Goal: Communication & Community: Answer question/provide support

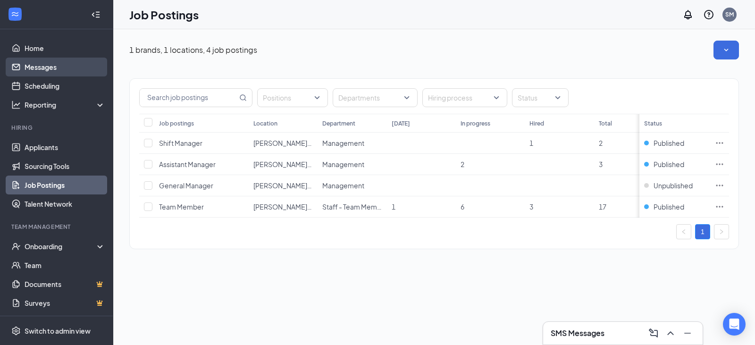
click at [33, 69] on link "Messages" at bounding box center [65, 67] width 81 height 19
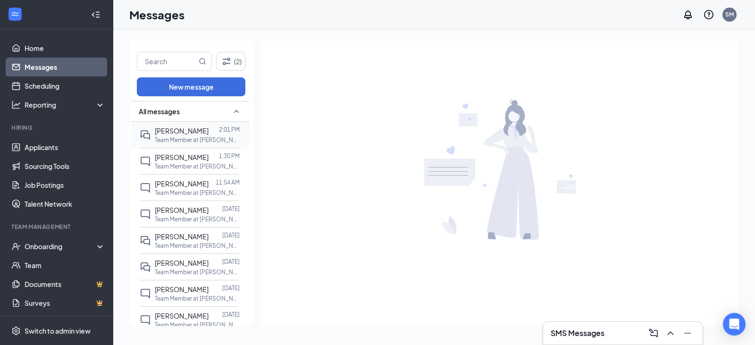
click at [175, 135] on div "[PERSON_NAME]" at bounding box center [182, 130] width 54 height 10
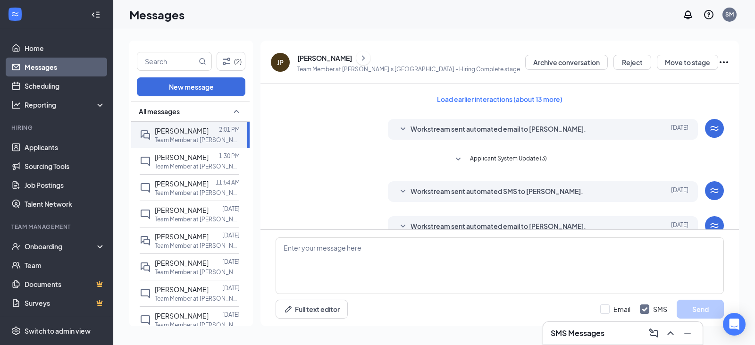
scroll to position [273, 0]
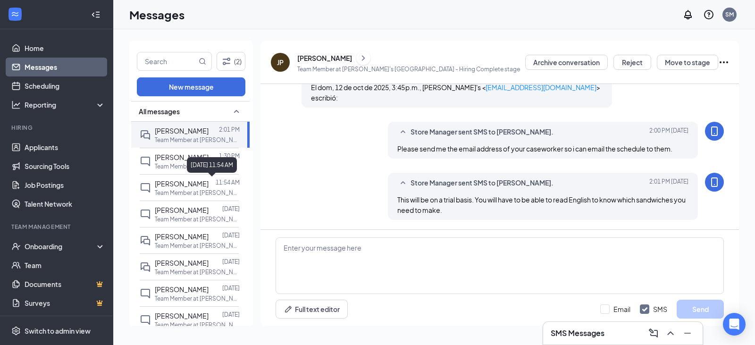
drag, startPoint x: 189, startPoint y: 161, endPoint x: 223, endPoint y: 157, distance: 34.2
click at [189, 160] on div "[DATE] 11:54 AM" at bounding box center [212, 165] width 50 height 16
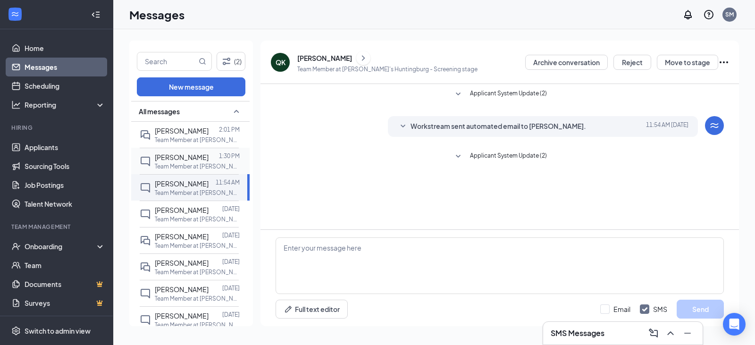
click at [201, 155] on span "Annabelle Gabuan" at bounding box center [182, 157] width 54 height 8
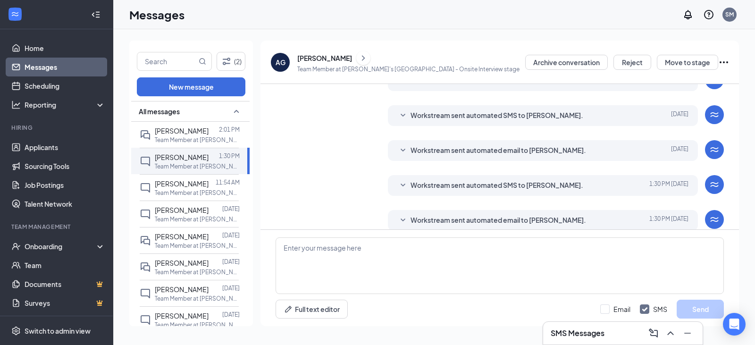
scroll to position [192, 0]
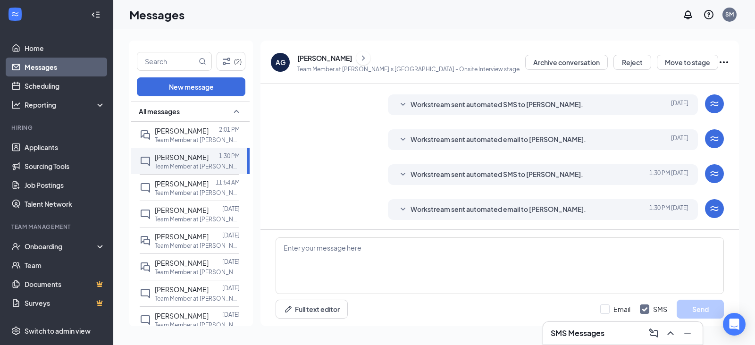
click at [527, 213] on span "Workstream sent automated email to Annabelle Gabuan." at bounding box center [497, 209] width 175 height 11
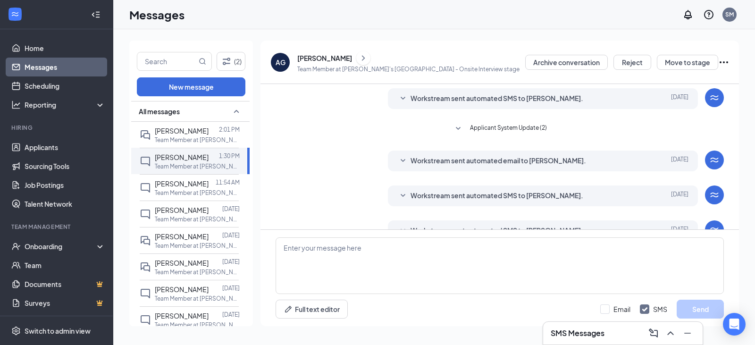
scroll to position [0, 0]
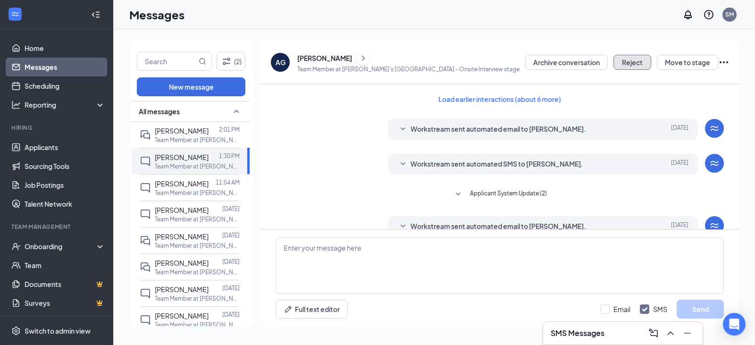
click at [636, 63] on button "Reject" at bounding box center [632, 62] width 38 height 15
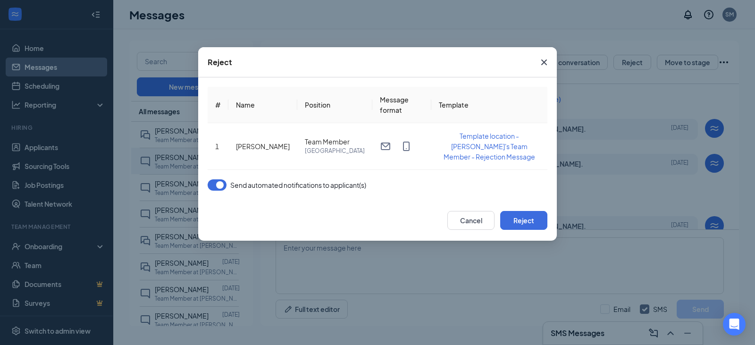
click at [547, 62] on icon "Cross" at bounding box center [543, 62] width 11 height 11
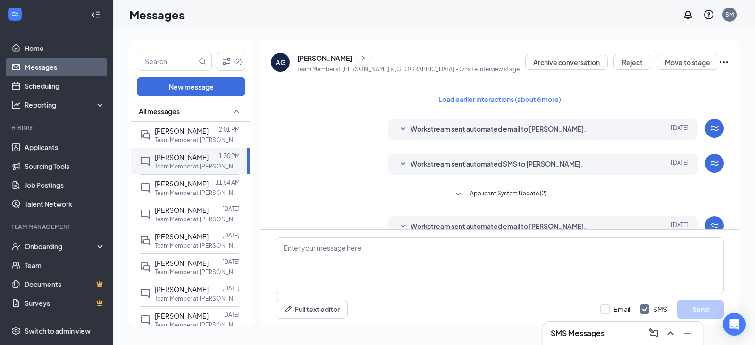
click at [727, 61] on icon "Ellipses" at bounding box center [723, 62] width 11 height 11
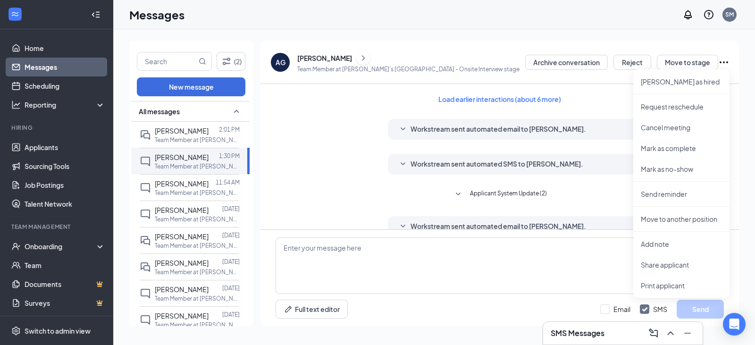
click at [349, 65] on p "Team Member at Arby's Huntingburg - Onsite Interview stage" at bounding box center [408, 69] width 222 height 8
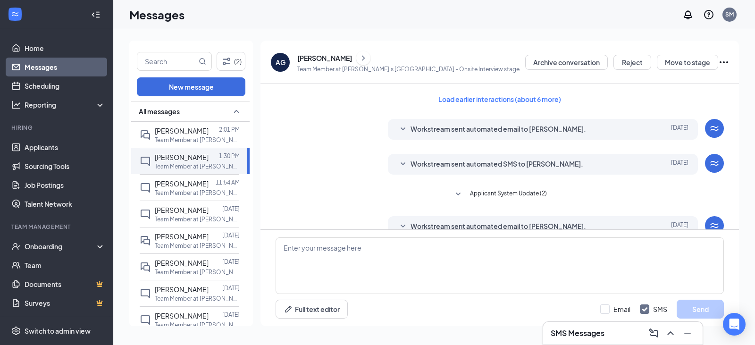
click at [347, 58] on div "Annabelle Gabuan" at bounding box center [324, 57] width 55 height 9
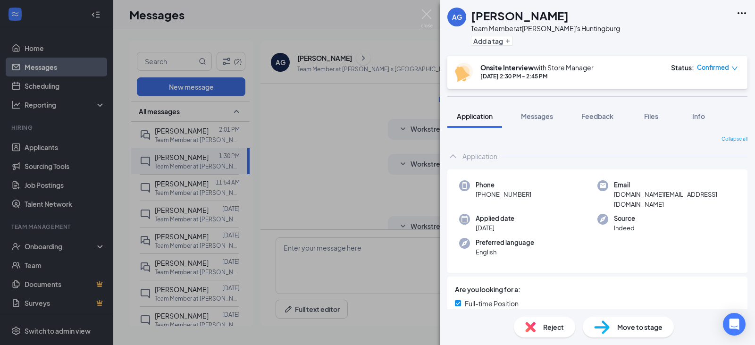
click at [740, 13] on icon "Ellipses" at bounding box center [741, 13] width 11 height 11
click at [718, 66] on span "Confirmed" at bounding box center [713, 67] width 32 height 9
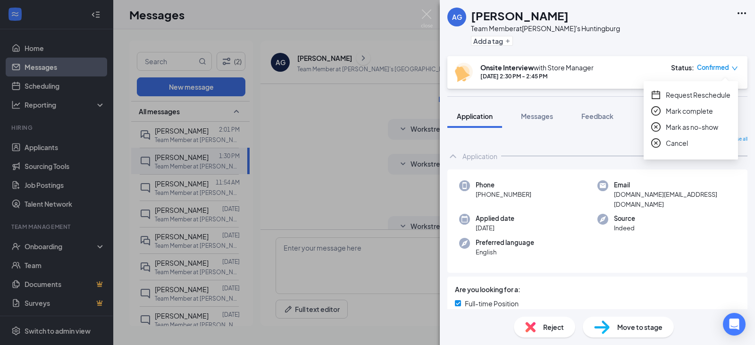
click at [704, 132] on span "Mark as no-show" at bounding box center [692, 127] width 52 height 10
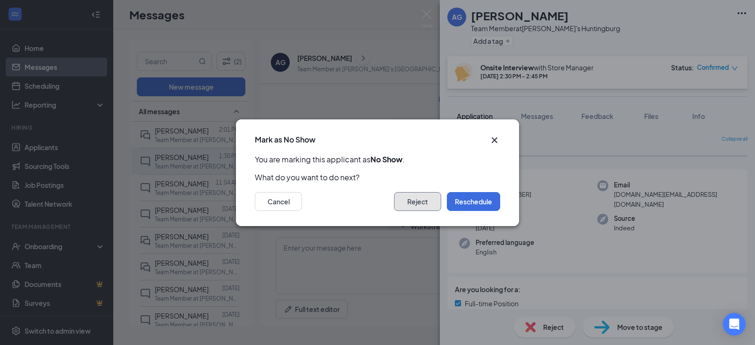
click at [412, 198] on button "Reject" at bounding box center [417, 201] width 47 height 19
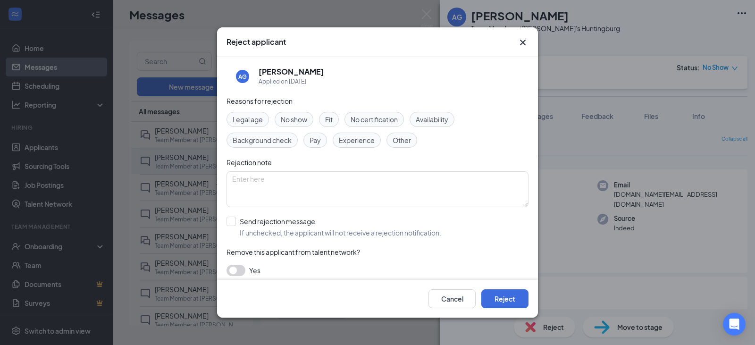
click at [290, 119] on span "No show" at bounding box center [294, 119] width 26 height 10
click at [228, 222] on input "Send rejection message If unchecked, the applicant will not receive a rejection…" at bounding box center [333, 227] width 215 height 21
checkbox input "true"
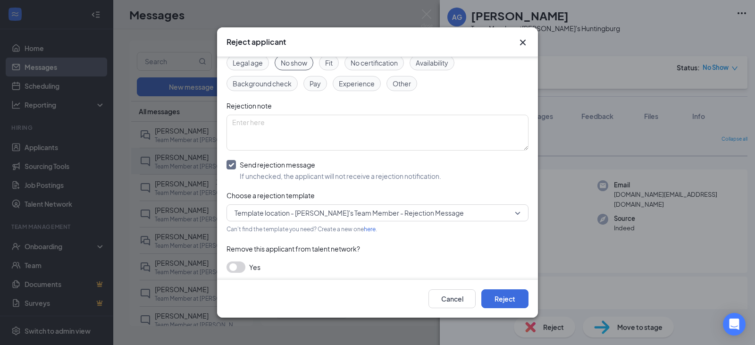
scroll to position [59, 0]
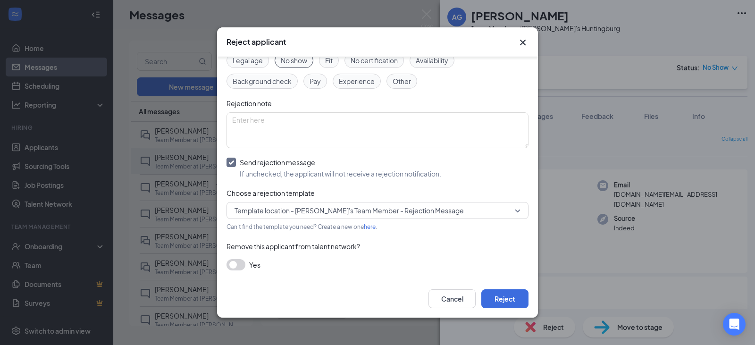
click at [235, 264] on button "button" at bounding box center [235, 264] width 19 height 11
drag, startPoint x: 504, startPoint y: 300, endPoint x: 477, endPoint y: 193, distance: 110.8
click at [504, 300] on button "Reject" at bounding box center [504, 298] width 47 height 19
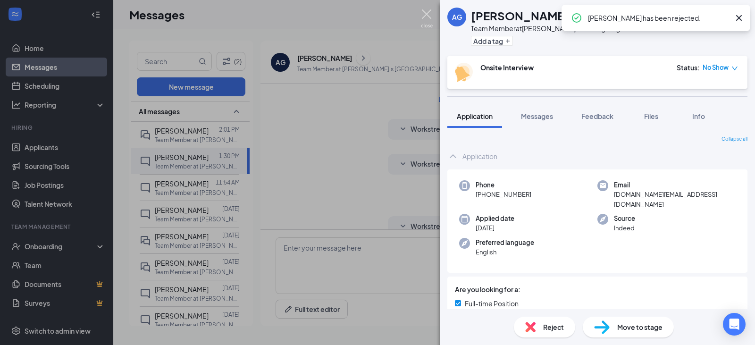
click at [422, 15] on img at bounding box center [427, 18] width 12 height 18
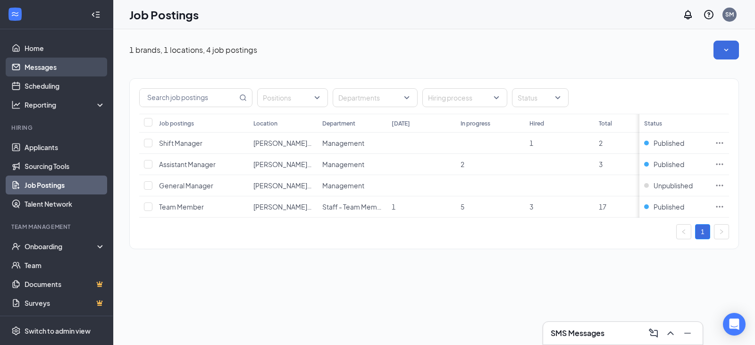
click at [38, 67] on link "Messages" at bounding box center [65, 67] width 81 height 19
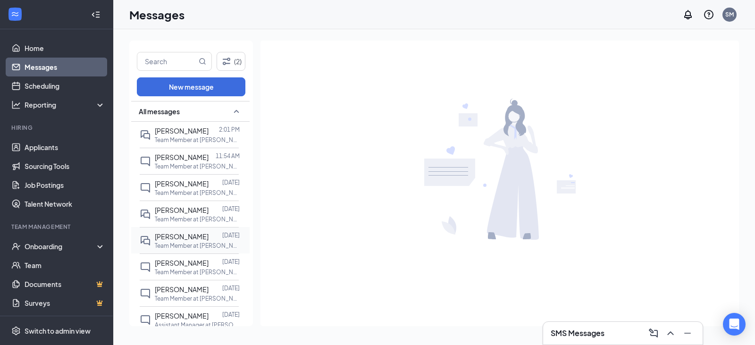
click at [195, 239] on span "[PERSON_NAME]" at bounding box center [182, 236] width 54 height 8
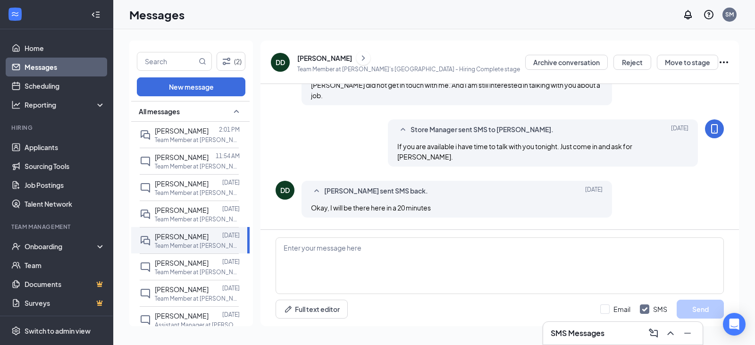
scroll to position [224, 0]
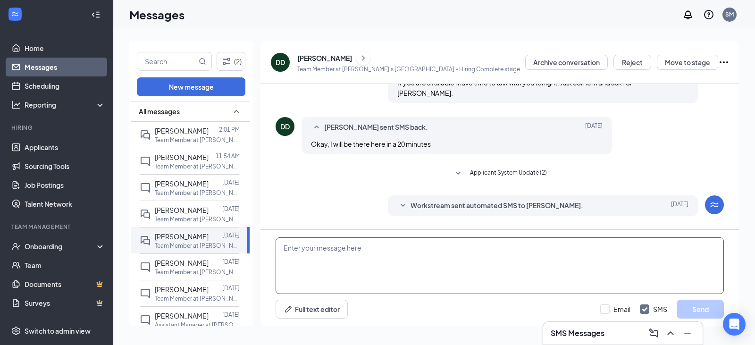
click at [307, 256] on textarea at bounding box center [499, 265] width 448 height 57
click at [423, 247] on textarea "would you be able to come in and work from 5-10 tonight?" at bounding box center [499, 265] width 448 height 57
type textarea "would you be able to come in and work from 5-10 tonight?"
click at [704, 313] on button "Send" at bounding box center [699, 309] width 47 height 19
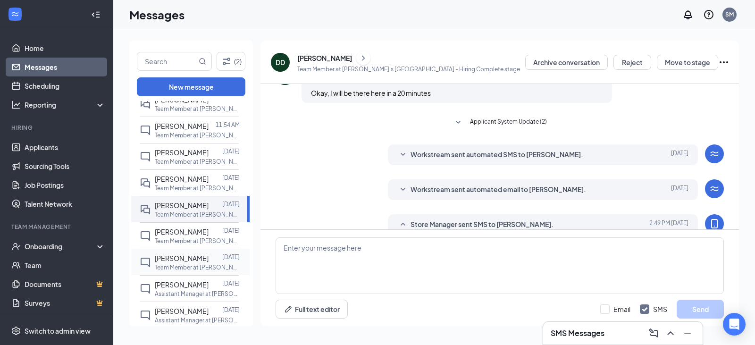
scroll to position [0, 0]
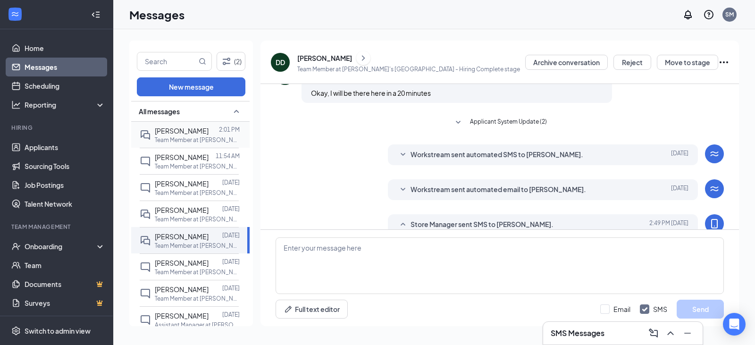
click at [194, 134] on span "[PERSON_NAME]" at bounding box center [182, 130] width 54 height 8
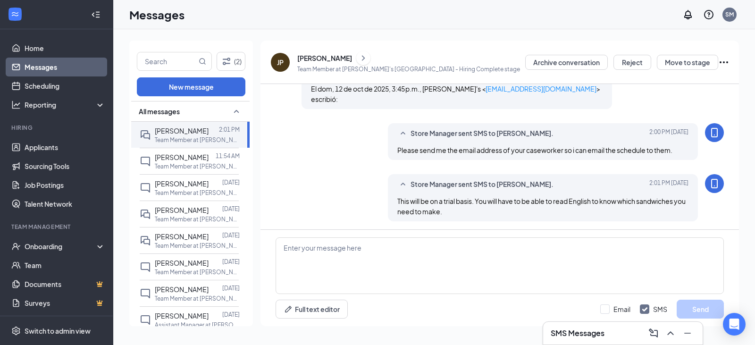
scroll to position [273, 0]
click at [179, 243] on p "Team Member at [PERSON_NAME]'s [GEOGRAPHIC_DATA]" at bounding box center [197, 246] width 85 height 8
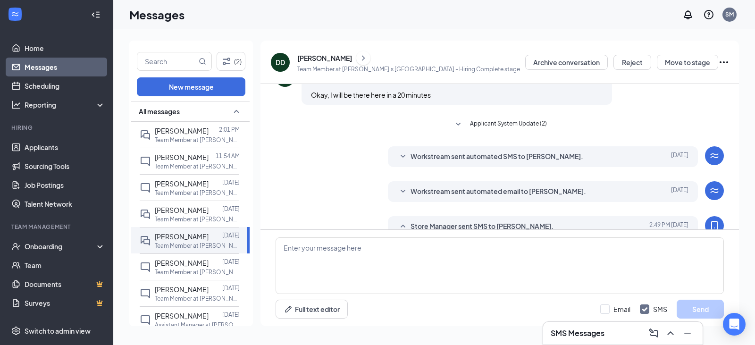
scroll to position [275, 0]
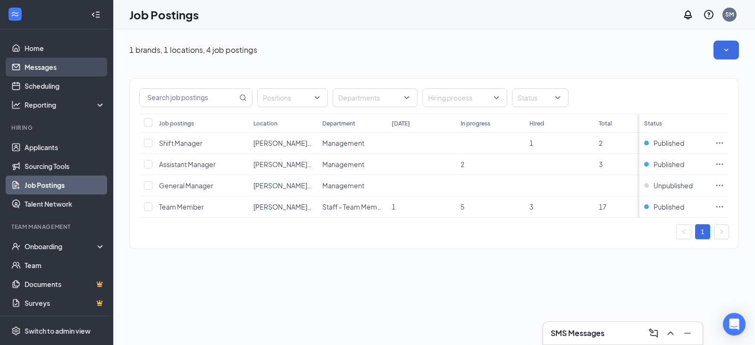
click at [49, 66] on link "Messages" at bounding box center [65, 67] width 81 height 19
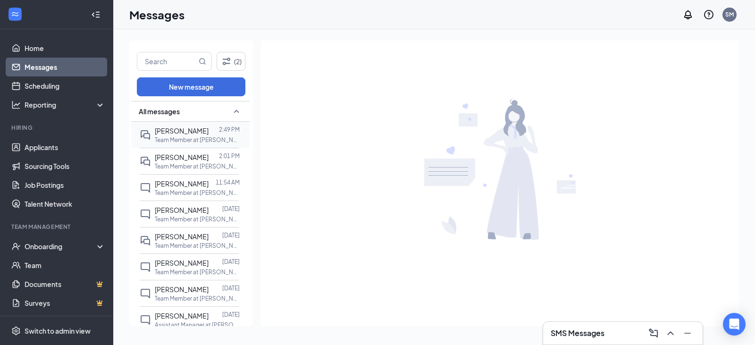
click at [200, 131] on span "[PERSON_NAME]" at bounding box center [182, 130] width 54 height 8
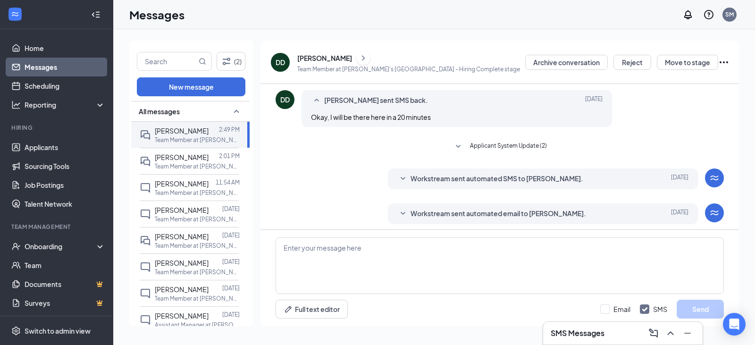
scroll to position [275, 0]
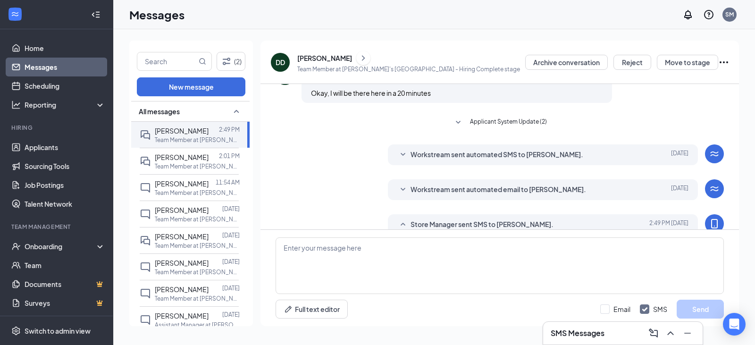
click at [566, 21] on div "Messages SM" at bounding box center [434, 14] width 642 height 29
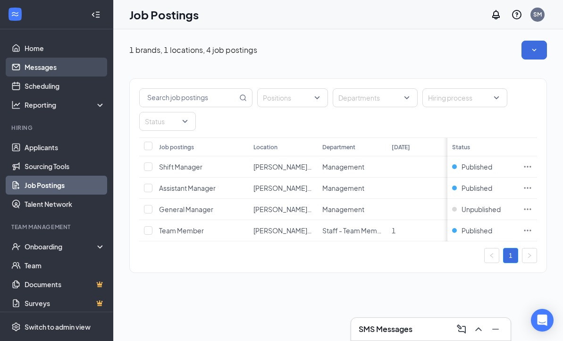
click at [56, 68] on link "Messages" at bounding box center [65, 67] width 81 height 19
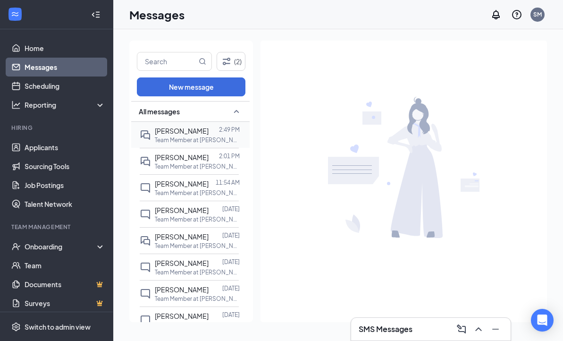
click at [194, 139] on p "Team Member at [PERSON_NAME]'s [GEOGRAPHIC_DATA]" at bounding box center [197, 140] width 85 height 8
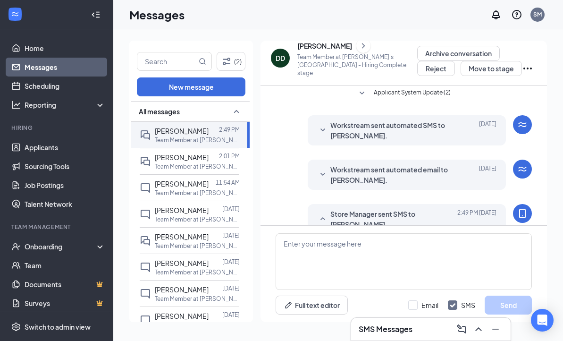
scroll to position [380, 0]
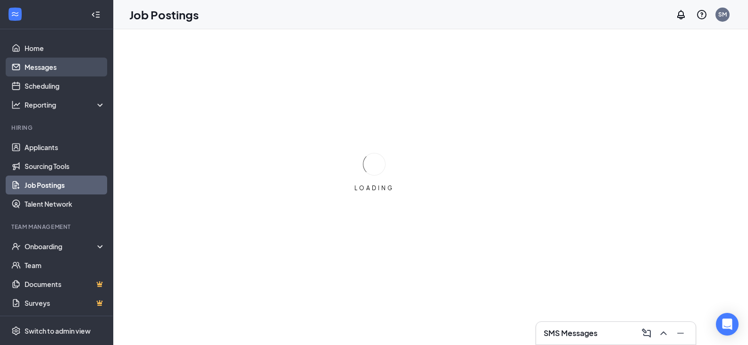
click at [31, 68] on link "Messages" at bounding box center [65, 67] width 81 height 19
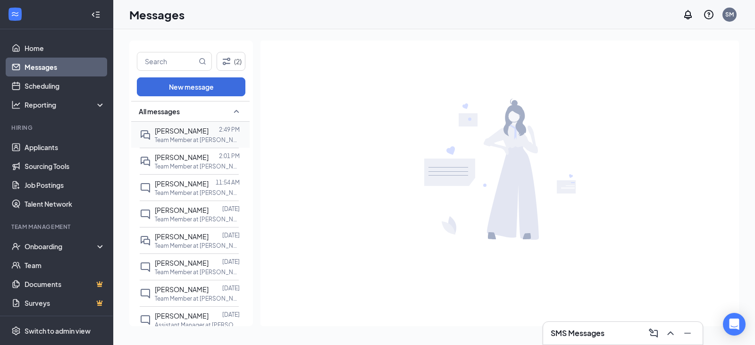
drag, startPoint x: 175, startPoint y: 136, endPoint x: 245, endPoint y: 139, distance: 69.9
click at [175, 136] on p "Team Member at [PERSON_NAME]'s [GEOGRAPHIC_DATA]" at bounding box center [197, 140] width 85 height 8
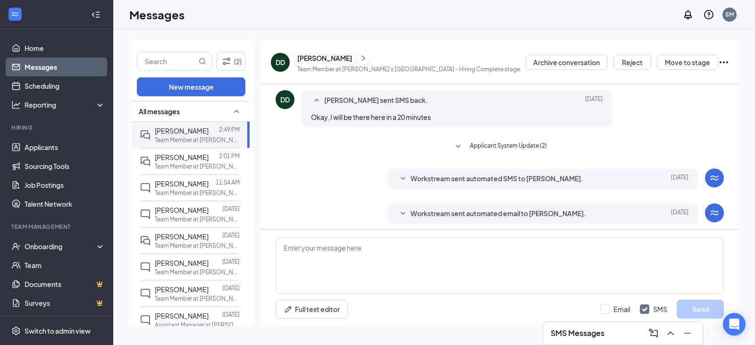
scroll to position [275, 0]
